Goal: Information Seeking & Learning: Learn about a topic

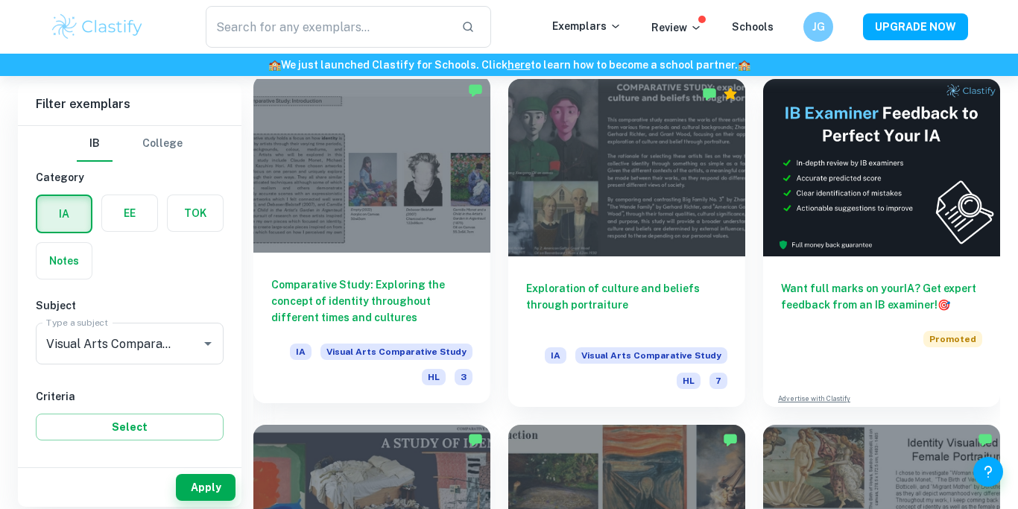
scroll to position [351, 0]
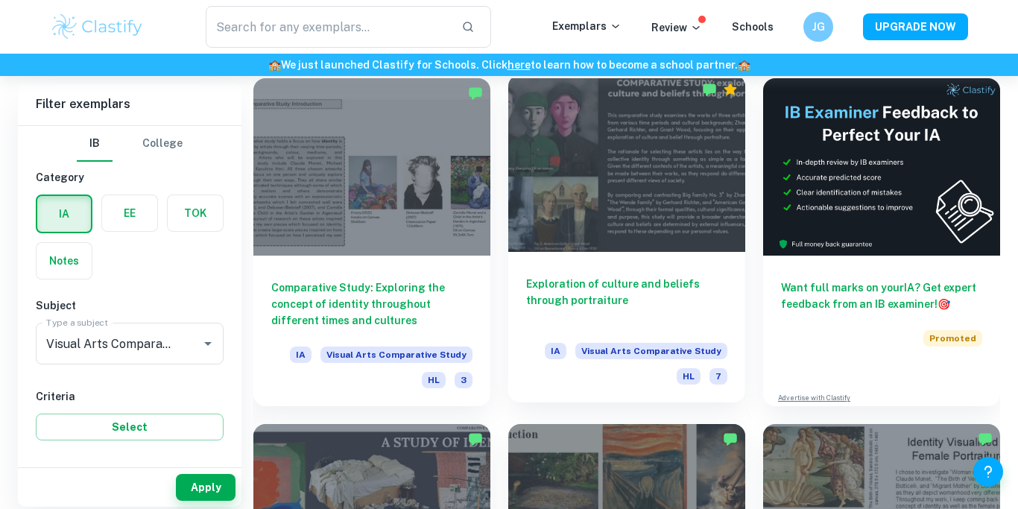
click at [578, 282] on h6 "Exploration of culture and beliefs through portraiture" at bounding box center [626, 300] width 201 height 49
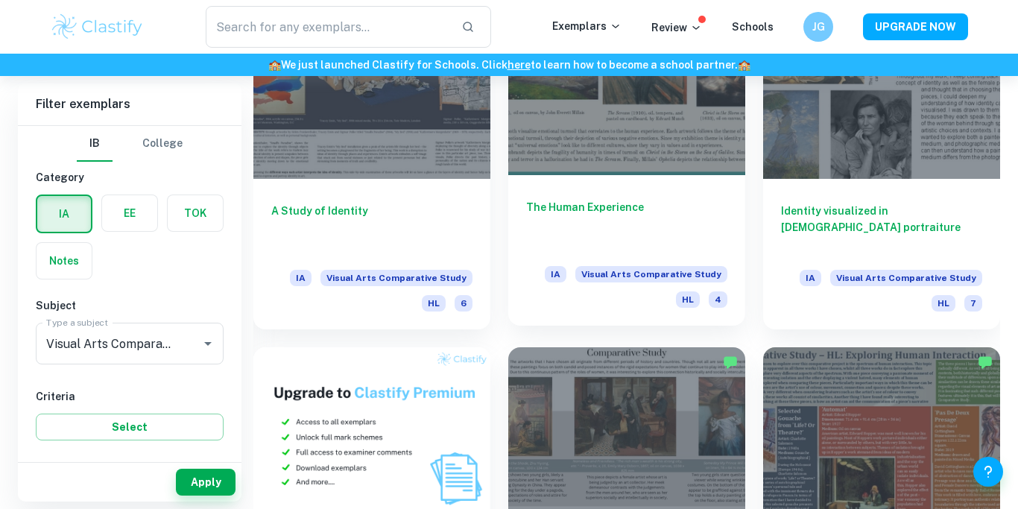
scroll to position [778, 0]
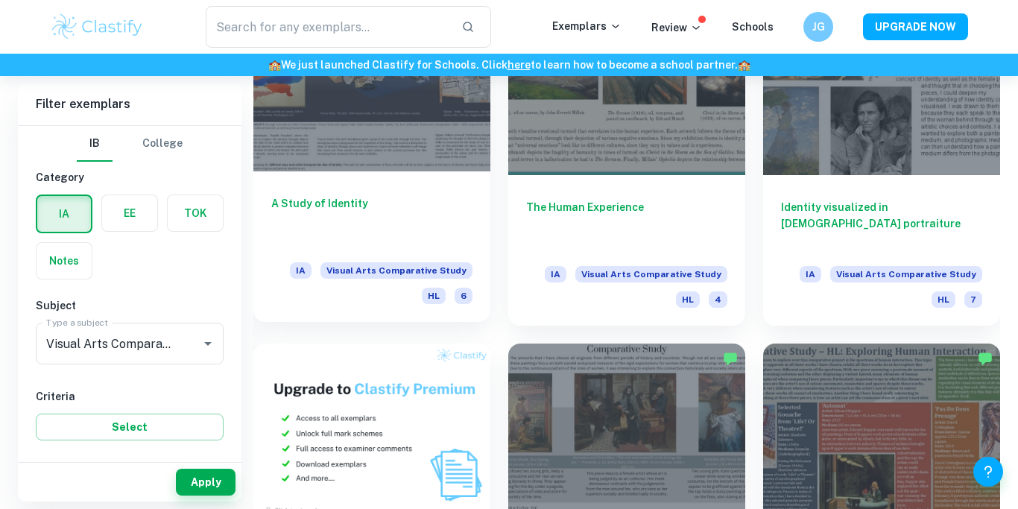
click at [348, 205] on h6 "A Study of Identity" at bounding box center [371, 219] width 201 height 49
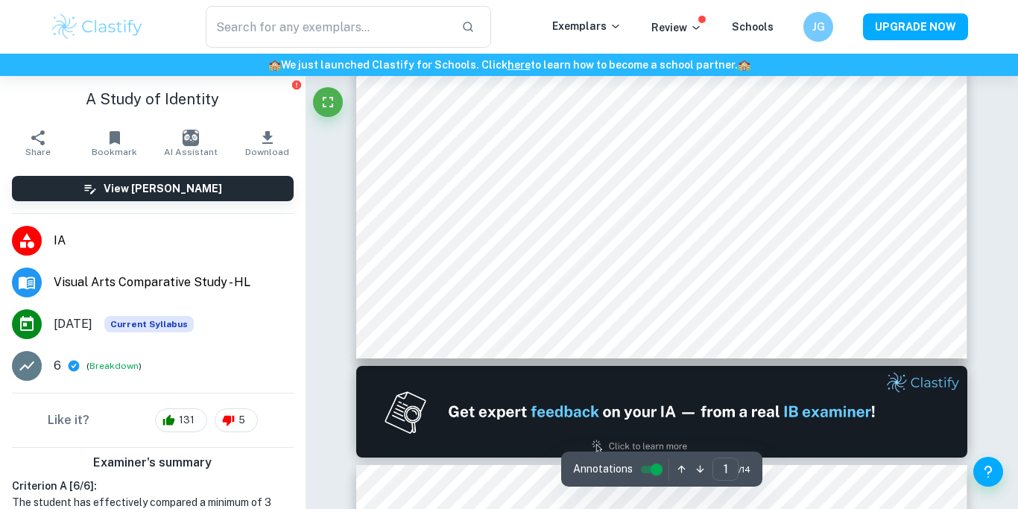
scroll to position [115, 0]
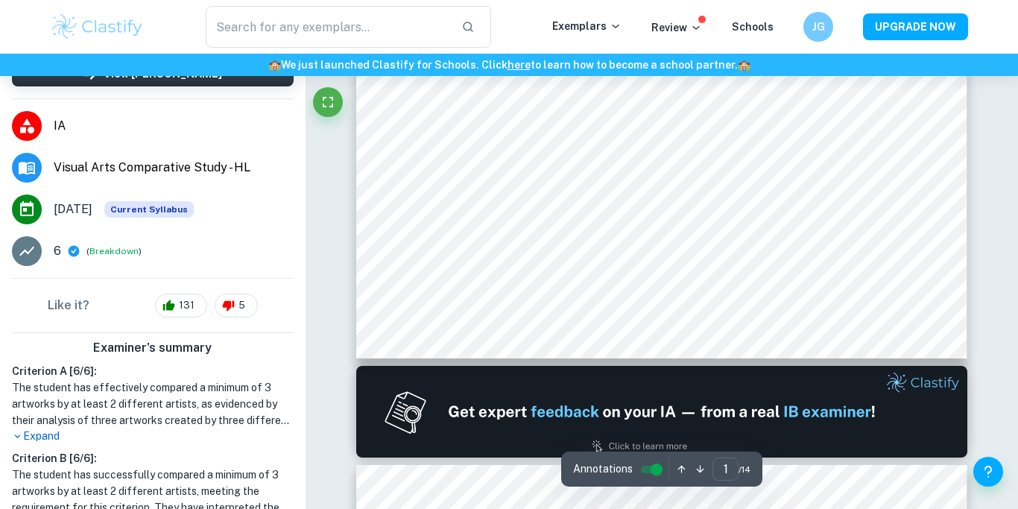
click at [57, 434] on p "Expand" at bounding box center [153, 437] width 282 height 16
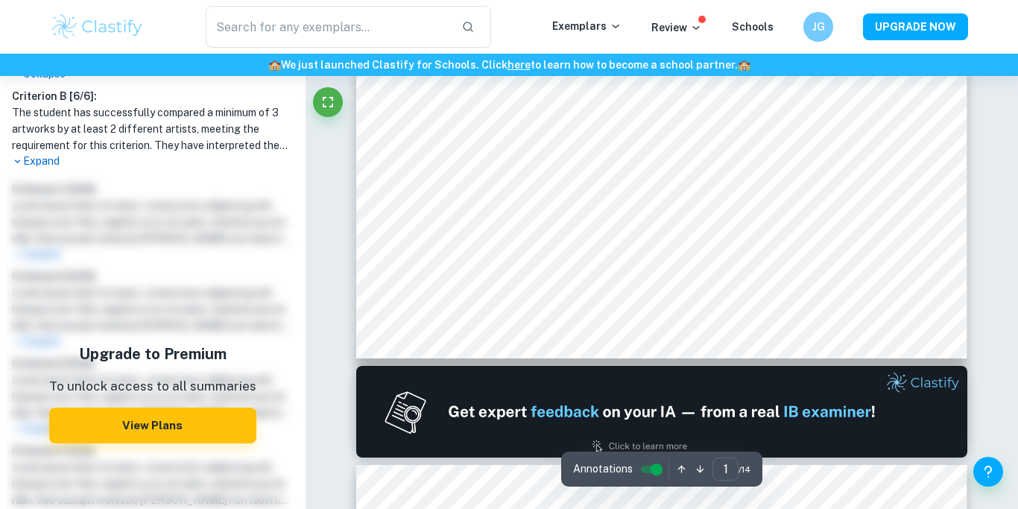
scroll to position [606, 0]
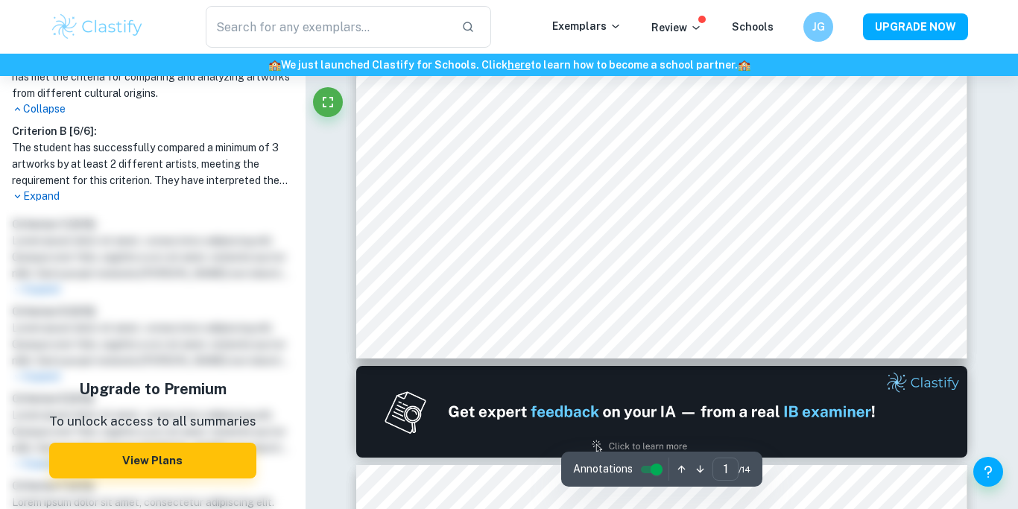
click at [44, 195] on p "Expand" at bounding box center [153, 197] width 282 height 16
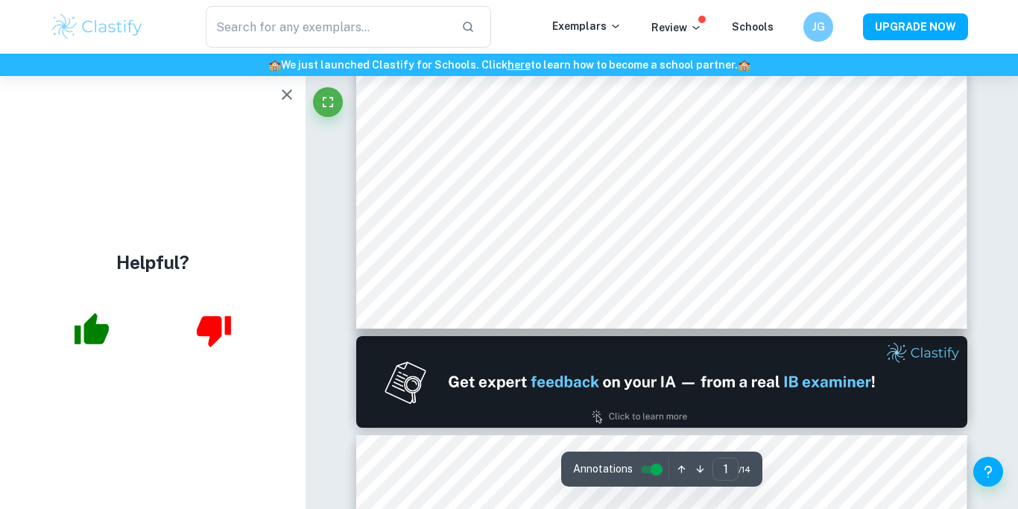
scroll to position [132, 0]
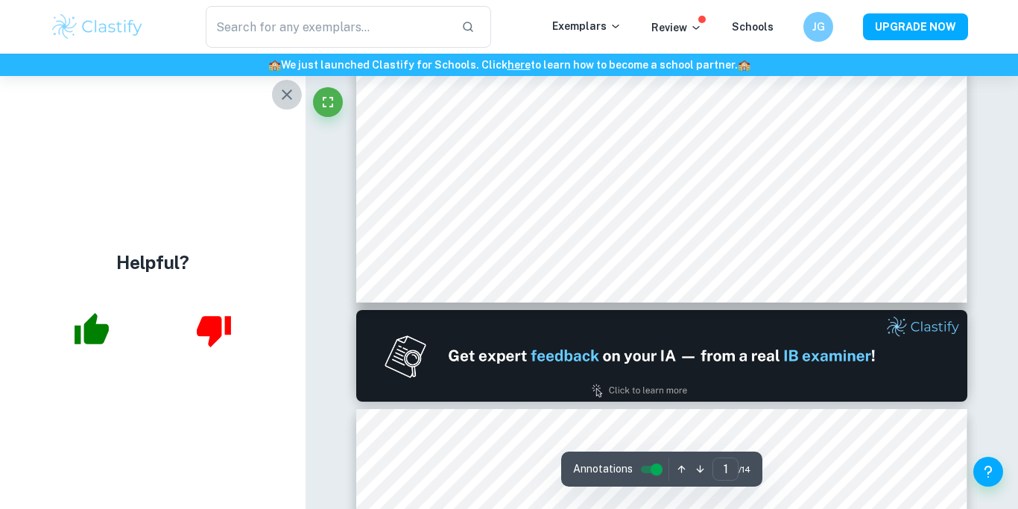
click at [291, 94] on icon "button" at bounding box center [287, 95] width 18 height 18
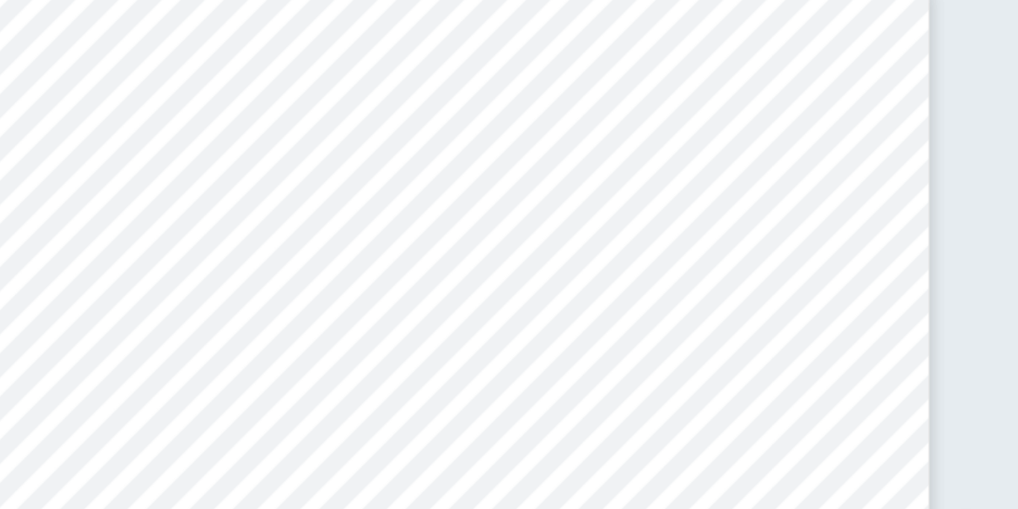
scroll to position [2250, 0]
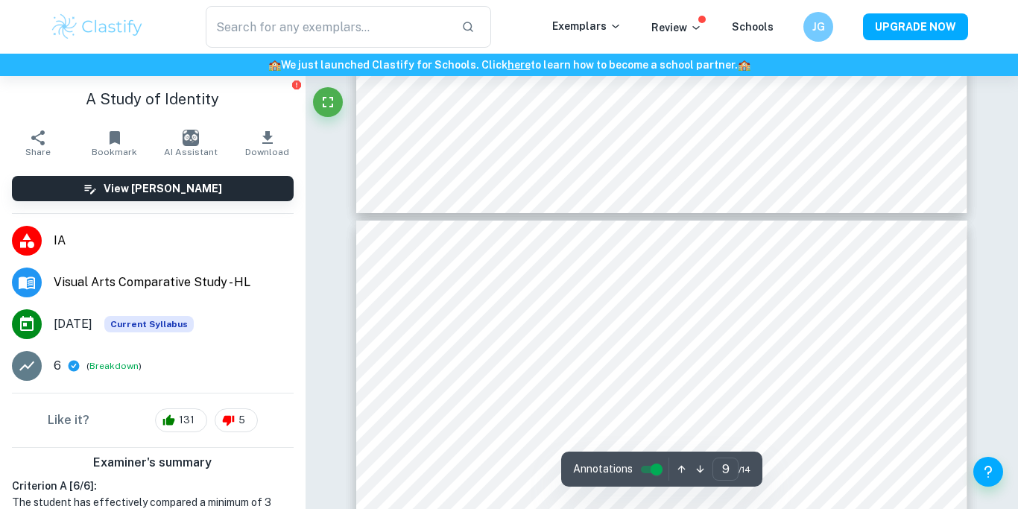
type input "10"
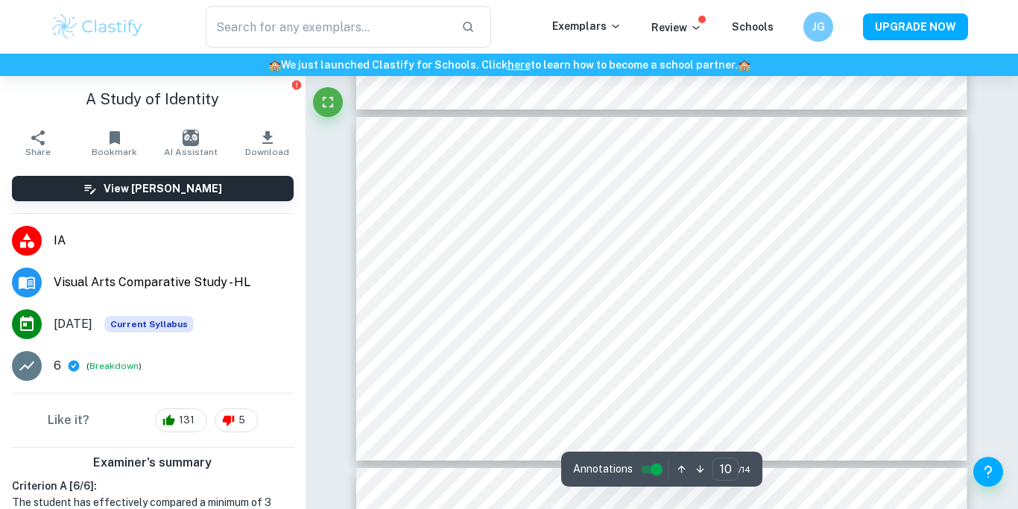
scroll to position [3434, 0]
